Goal: Transaction & Acquisition: Book appointment/travel/reservation

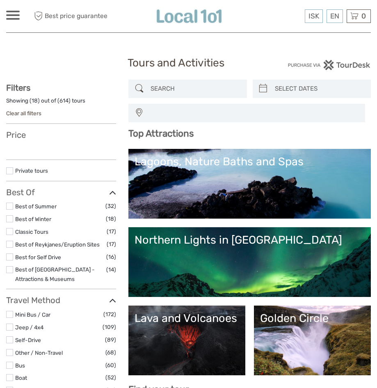
select select
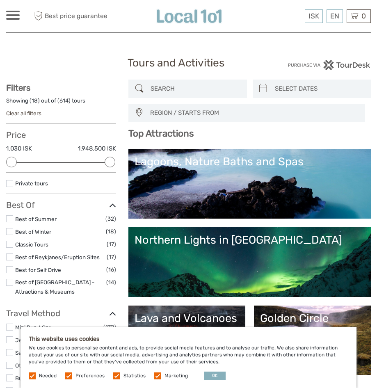
click at [189, 168] on div "Lagoons, Nature Baths and Spas" at bounding box center [250, 161] width 230 height 13
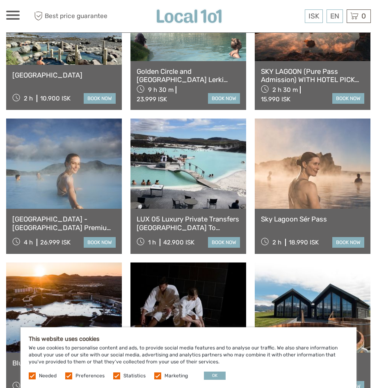
scroll to position [545, 0]
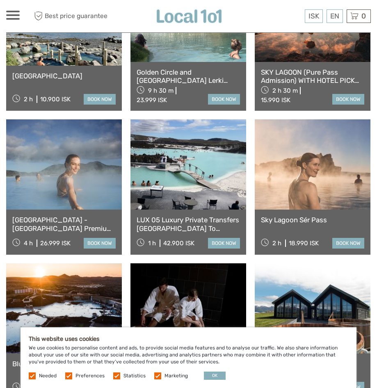
click at [99, 241] on link "book now" at bounding box center [100, 243] width 32 height 11
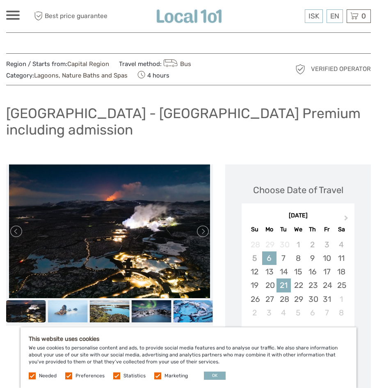
click at [284, 278] on div "21" at bounding box center [283, 285] width 14 height 14
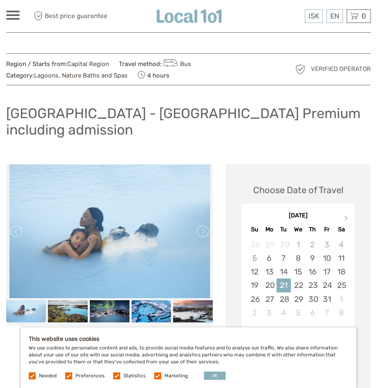
click at [284, 278] on div "21" at bounding box center [283, 285] width 14 height 14
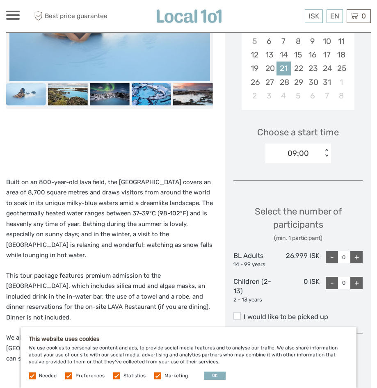
scroll to position [218, 0]
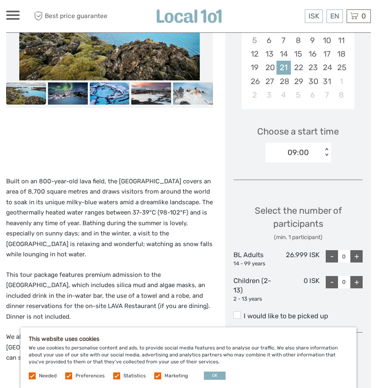
click at [355, 250] on div "+" at bounding box center [356, 256] width 12 height 12
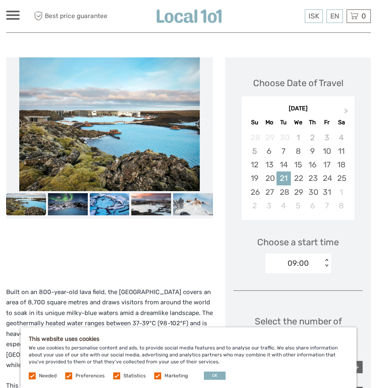
scroll to position [107, 0]
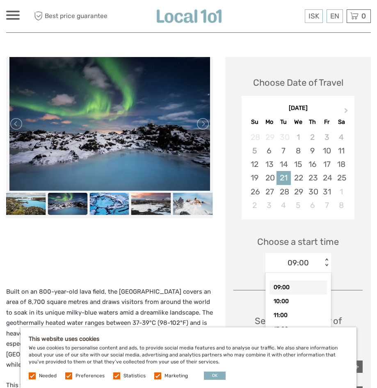
click at [326, 258] on div "< >" at bounding box center [326, 262] width 7 height 9
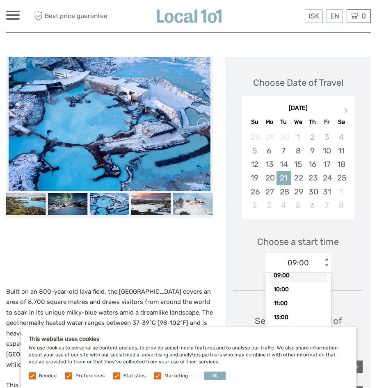
scroll to position [10, 0]
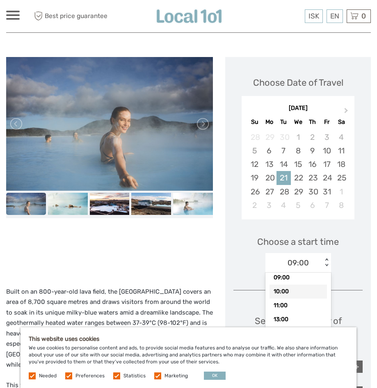
click at [279, 285] on div "10:00" at bounding box center [297, 292] width 57 height 14
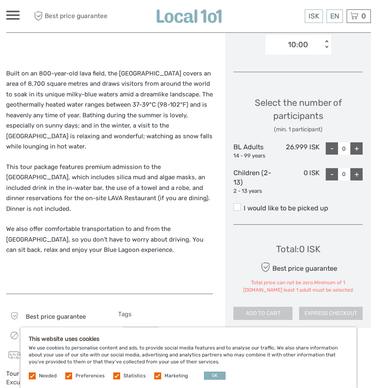
scroll to position [326, 0]
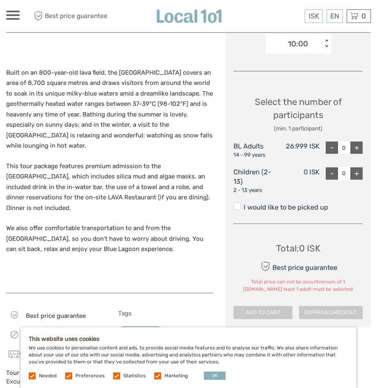
click at [359, 141] on div "+" at bounding box center [356, 147] width 12 height 12
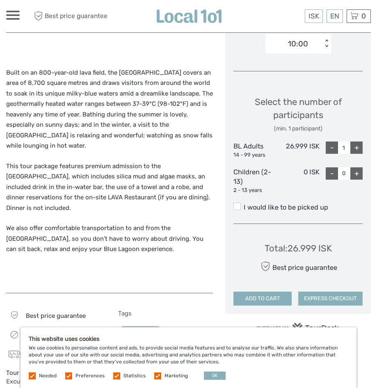
click at [359, 141] on div "+" at bounding box center [356, 147] width 12 height 12
type input "2"
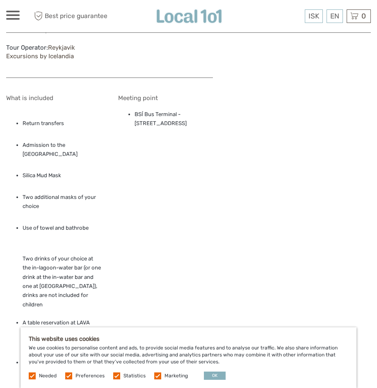
scroll to position [652, 0]
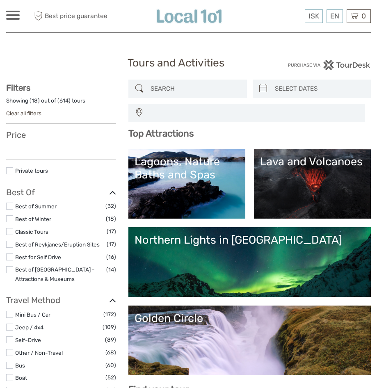
select select
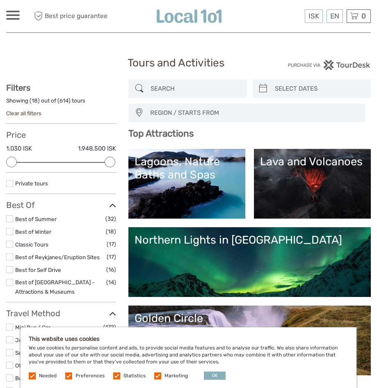
click at [288, 312] on div "Golden Circle" at bounding box center [250, 318] width 230 height 13
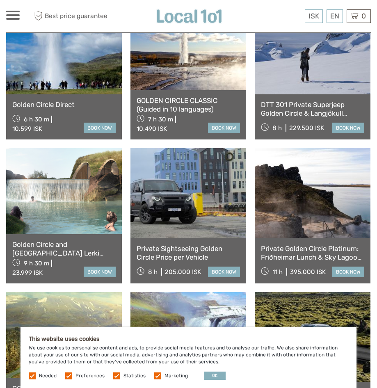
scroll to position [612, 0]
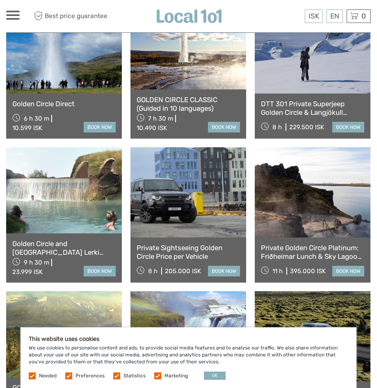
click at [222, 122] on link "book now" at bounding box center [224, 127] width 32 height 11
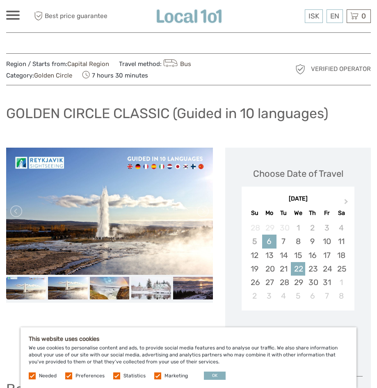
click at [294, 267] on div "22" at bounding box center [298, 269] width 14 height 14
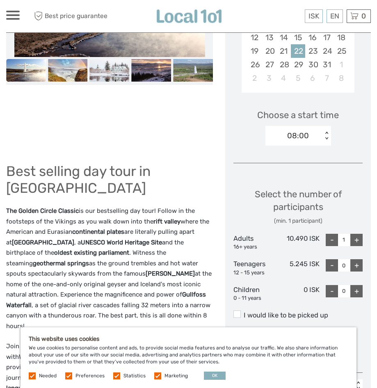
scroll to position [219, 0]
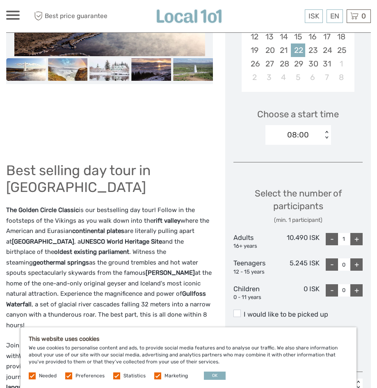
click at [355, 236] on div "+" at bounding box center [356, 239] width 12 height 12
click at [328, 238] on div "-" at bounding box center [332, 239] width 12 height 12
type input "2"
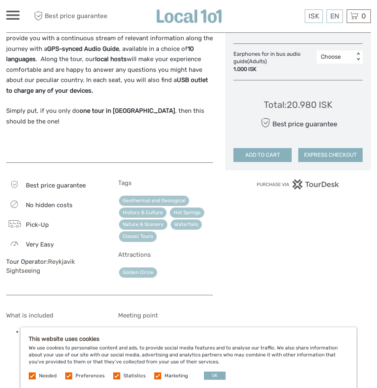
scroll to position [546, 0]
